Goal: Check status

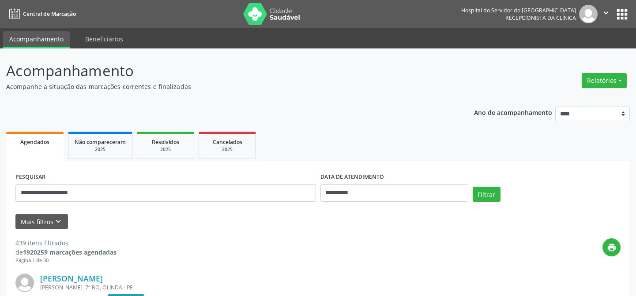
type input "**********"
click at [472, 187] on button "Filtrar" at bounding box center [486, 194] width 28 height 15
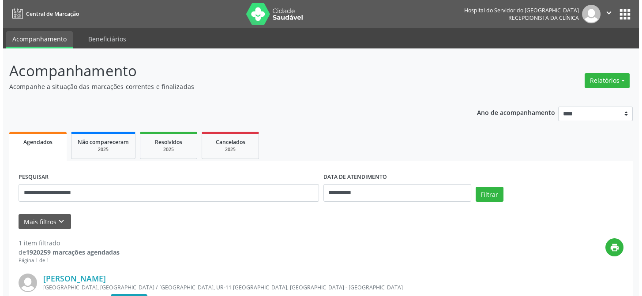
scroll to position [118, 0]
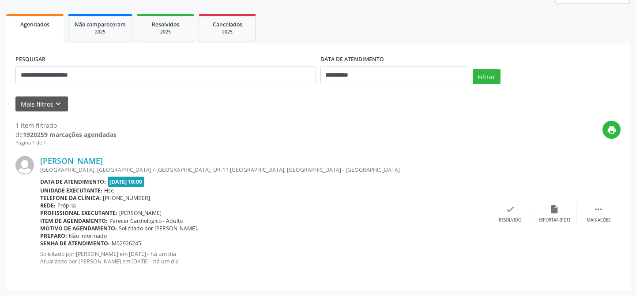
click at [100, 171] on div "[GEOGRAPHIC_DATA], [GEOGRAPHIC_DATA] / [GEOGRAPHIC_DATA], UR-11 [GEOGRAPHIC_DAT…" at bounding box center [264, 169] width 448 height 7
click at [103, 158] on link "[PERSON_NAME]" at bounding box center [71, 161] width 63 height 10
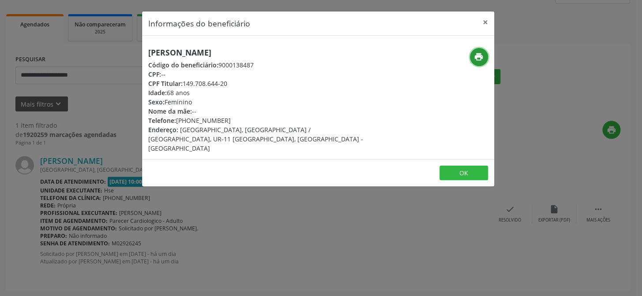
click at [472, 58] on button "print" at bounding box center [479, 57] width 18 height 18
